Goal: Information Seeking & Learning: Learn about a topic

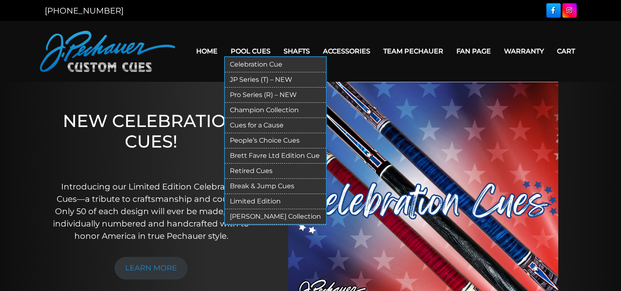
click at [249, 78] on link "JP Series (T) – NEW" at bounding box center [275, 79] width 101 height 15
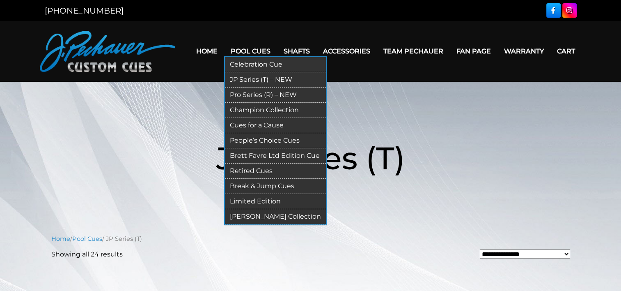
click at [249, 94] on link "Pro Series (R) – NEW" at bounding box center [275, 94] width 101 height 15
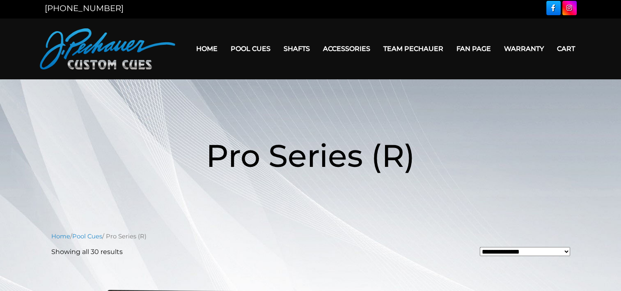
scroll to position [2, 0]
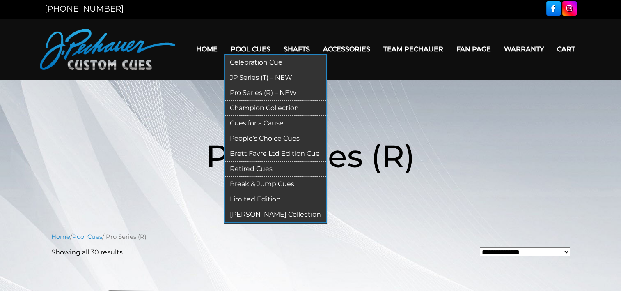
click at [241, 77] on link "JP Series (T) – NEW" at bounding box center [275, 77] width 101 height 15
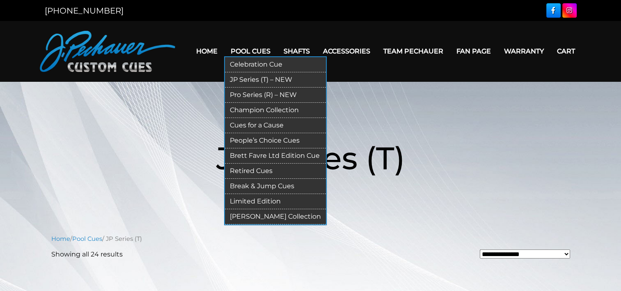
click at [247, 107] on link "Champion Collection" at bounding box center [275, 110] width 101 height 15
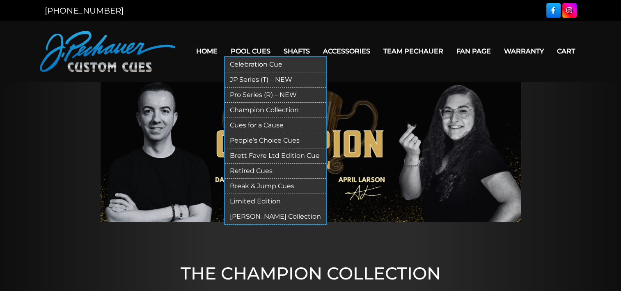
click at [253, 138] on link "People’s Choice Cues" at bounding box center [275, 140] width 101 height 15
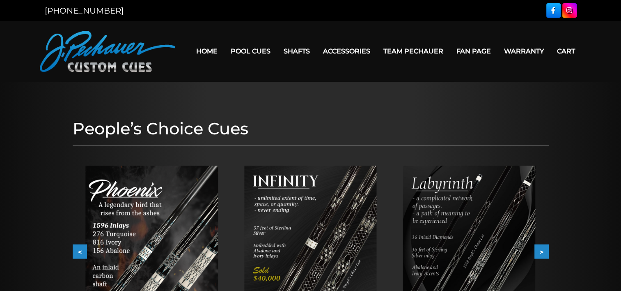
click at [72, 59] on img at bounding box center [108, 51] width 136 height 41
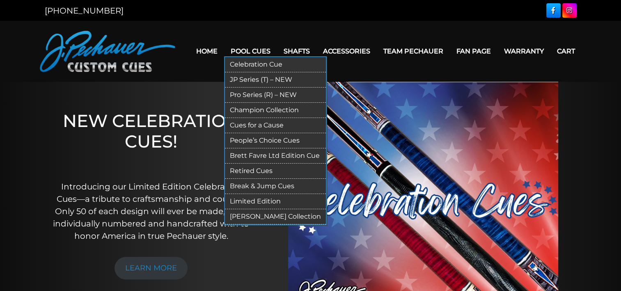
click at [255, 199] on link "Limited Edition" at bounding box center [275, 201] width 101 height 15
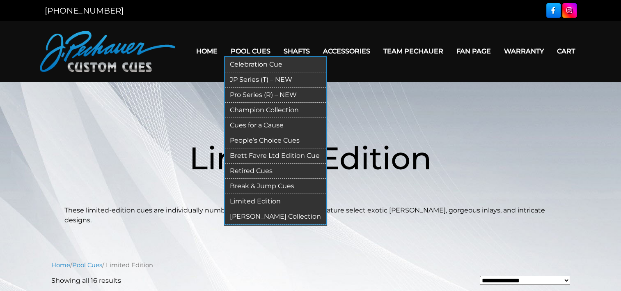
click at [261, 170] on link "Retired Cues" at bounding box center [275, 170] width 101 height 15
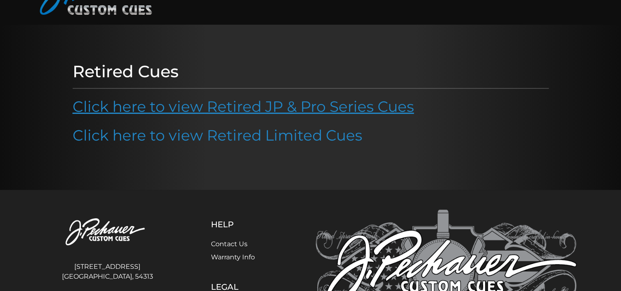
scroll to position [51, 0]
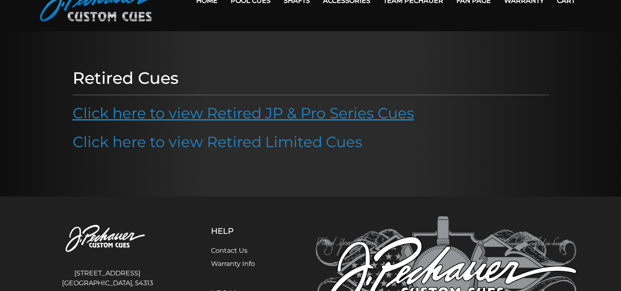
click at [225, 116] on link "Click here to view Retired JP & Pro Series Cues" at bounding box center [244, 113] width 342 height 18
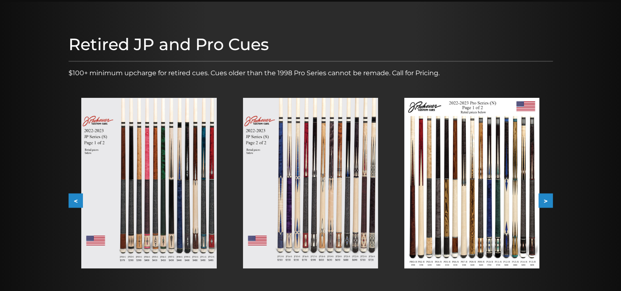
scroll to position [83, 0]
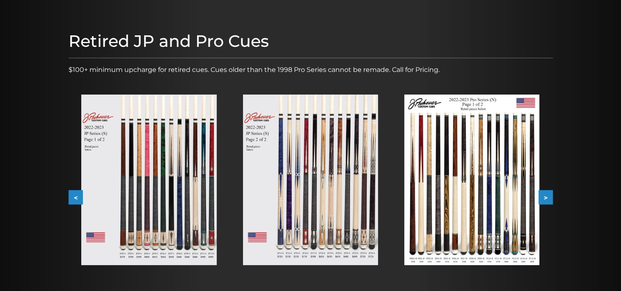
click at [163, 169] on img at bounding box center [148, 179] width 135 height 170
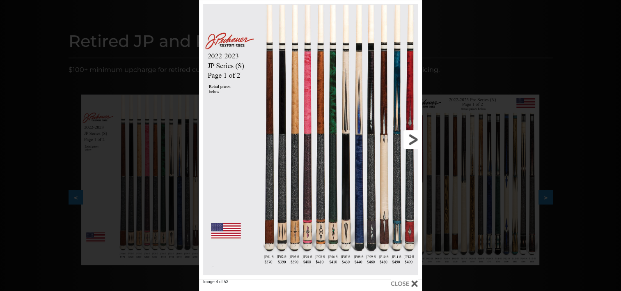
click at [414, 132] on link at bounding box center [372, 139] width 100 height 279
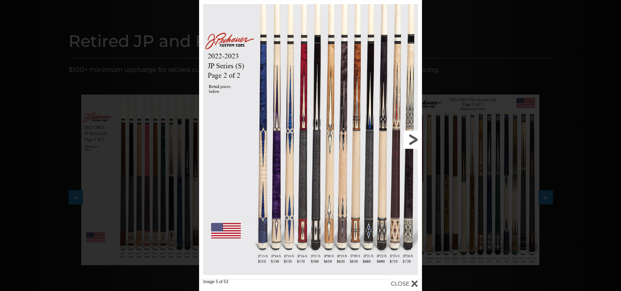
click at [415, 136] on link at bounding box center [372, 139] width 100 height 279
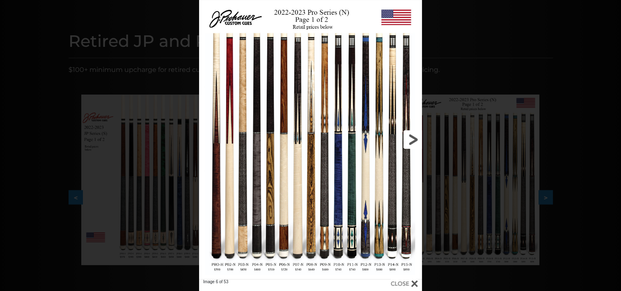
click at [417, 138] on link at bounding box center [372, 139] width 100 height 279
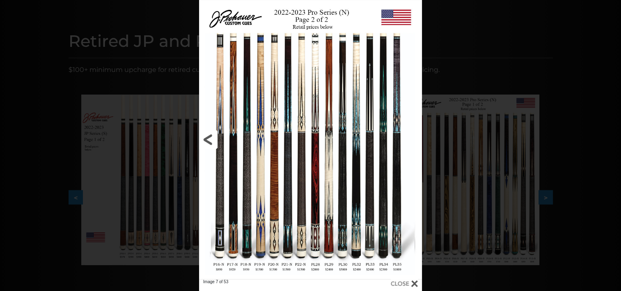
click at [206, 140] on link at bounding box center [249, 139] width 100 height 279
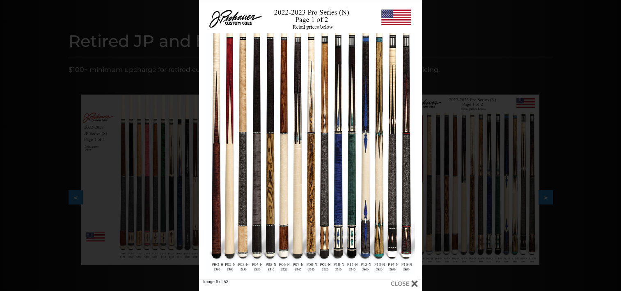
click at [408, 281] on div at bounding box center [404, 283] width 27 height 9
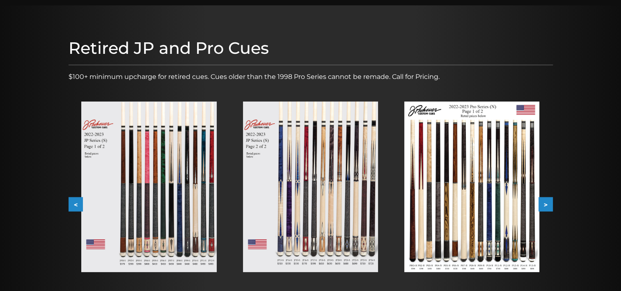
scroll to position [77, 0]
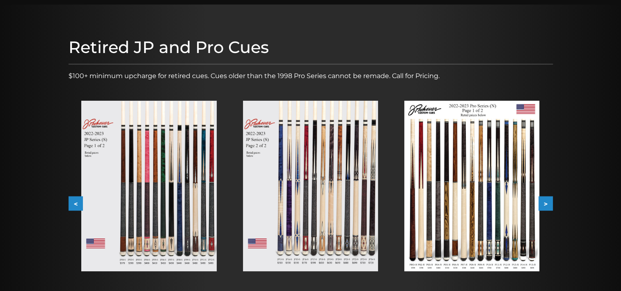
click at [547, 203] on button ">" at bounding box center [546, 203] width 14 height 14
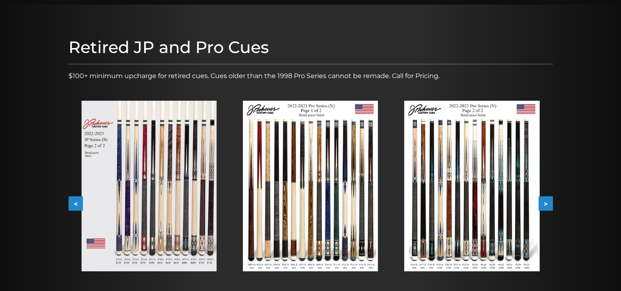
click at [547, 203] on button ">" at bounding box center [546, 203] width 14 height 14
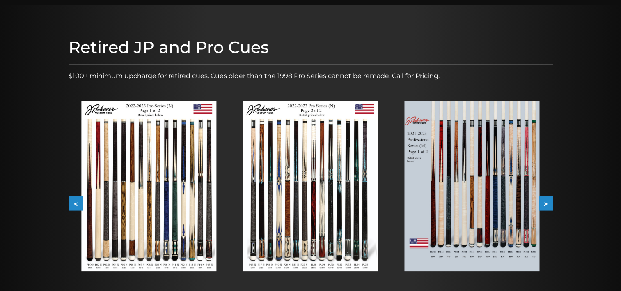
click at [510, 204] on img at bounding box center [472, 186] width 135 height 170
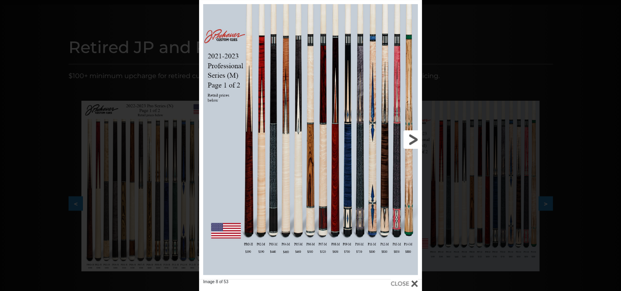
click at [409, 140] on link at bounding box center [372, 139] width 100 height 279
